Goal: Find specific page/section: Find specific page/section

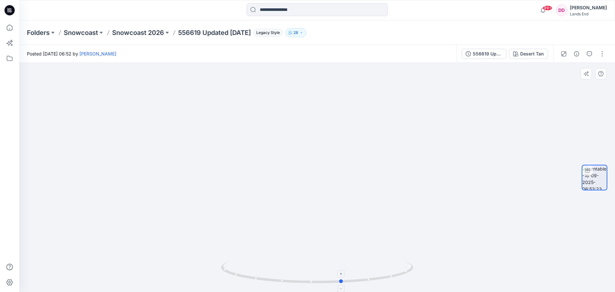
drag, startPoint x: 318, startPoint y: 285, endPoint x: 343, endPoint y: 283, distance: 25.1
click at [343, 283] on div at bounding box center [317, 276] width 192 height 32
drag, startPoint x: 202, startPoint y: 32, endPoint x: 187, endPoint y: 31, distance: 15.4
click at [187, 32] on div "Folders Snowcoast Snowcoast 2026 156564 Legacy Style 28" at bounding box center [292, 32] width 530 height 9
click at [187, 31] on p "156564" at bounding box center [189, 32] width 23 height 9
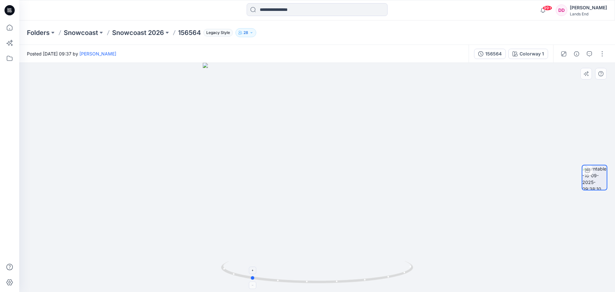
drag, startPoint x: 320, startPoint y: 283, endPoint x: 251, endPoint y: 271, distance: 70.5
click at [251, 271] on icon at bounding box center [318, 273] width 194 height 24
drag, startPoint x: 254, startPoint y: 281, endPoint x: 227, endPoint y: 276, distance: 26.6
click at [228, 276] on icon at bounding box center [318, 273] width 194 height 24
drag, startPoint x: 226, startPoint y: 274, endPoint x: 278, endPoint y: 280, distance: 51.5
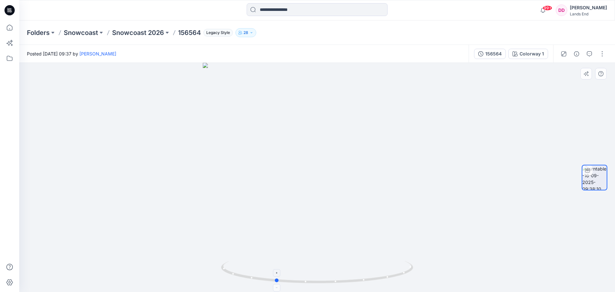
click at [278, 280] on icon at bounding box center [318, 273] width 194 height 24
drag, startPoint x: 278, startPoint y: 283, endPoint x: 258, endPoint y: 282, distance: 19.6
click at [258, 282] on icon at bounding box center [318, 273] width 194 height 24
drag, startPoint x: 258, startPoint y: 281, endPoint x: 321, endPoint y: 277, distance: 62.6
click at [321, 277] on icon at bounding box center [318, 273] width 194 height 24
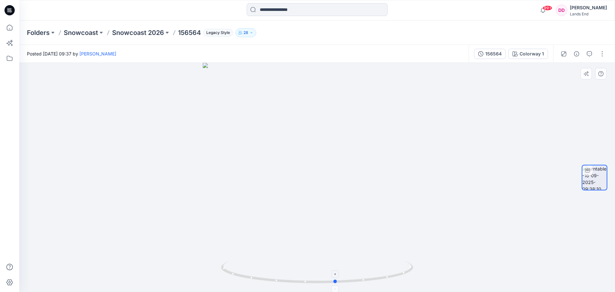
drag, startPoint x: 318, startPoint y: 284, endPoint x: 335, endPoint y: 284, distance: 17.6
click at [335, 284] on icon at bounding box center [318, 273] width 194 height 24
drag, startPoint x: 336, startPoint y: 282, endPoint x: 342, endPoint y: 282, distance: 5.8
click at [342, 282] on circle at bounding box center [341, 281] width 4 height 4
drag, startPoint x: 341, startPoint y: 282, endPoint x: 348, endPoint y: 281, distance: 7.4
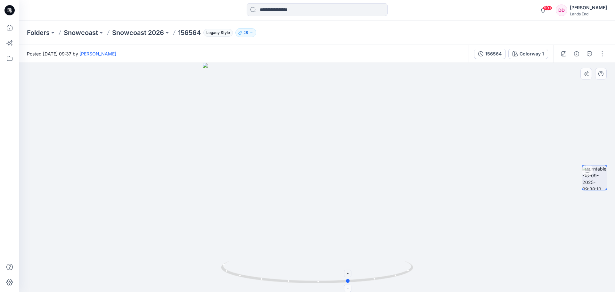
click at [348, 281] on circle at bounding box center [348, 281] width 4 height 4
click at [402, 272] on icon at bounding box center [318, 273] width 194 height 24
drag, startPoint x: 400, startPoint y: 276, endPoint x: 416, endPoint y: 272, distance: 16.9
click at [416, 272] on div at bounding box center [317, 177] width 596 height 229
drag, startPoint x: 233, startPoint y: 273, endPoint x: 312, endPoint y: 275, distance: 79.1
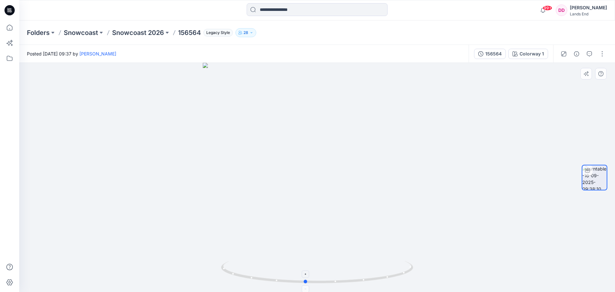
click at [312, 275] on icon at bounding box center [318, 273] width 194 height 24
